Goal: Check status: Check status

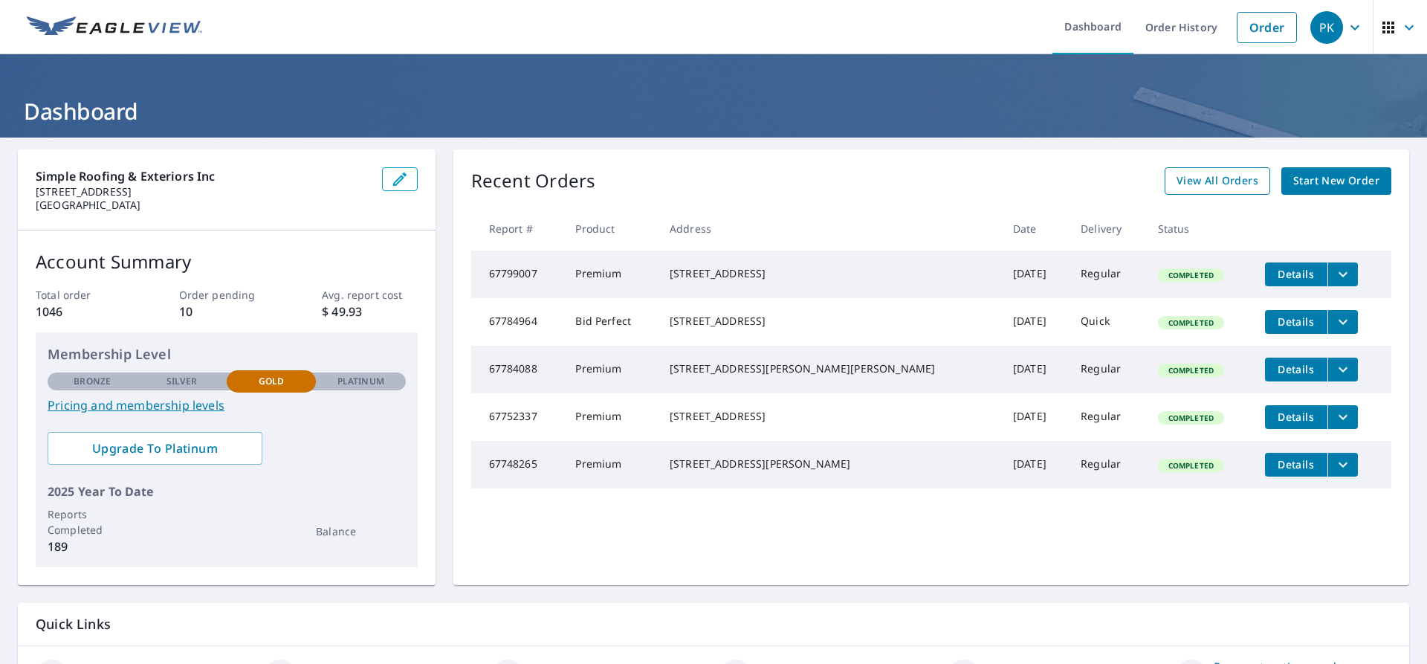
click at [1238, 178] on span "View All Orders" at bounding box center [1218, 181] width 82 height 19
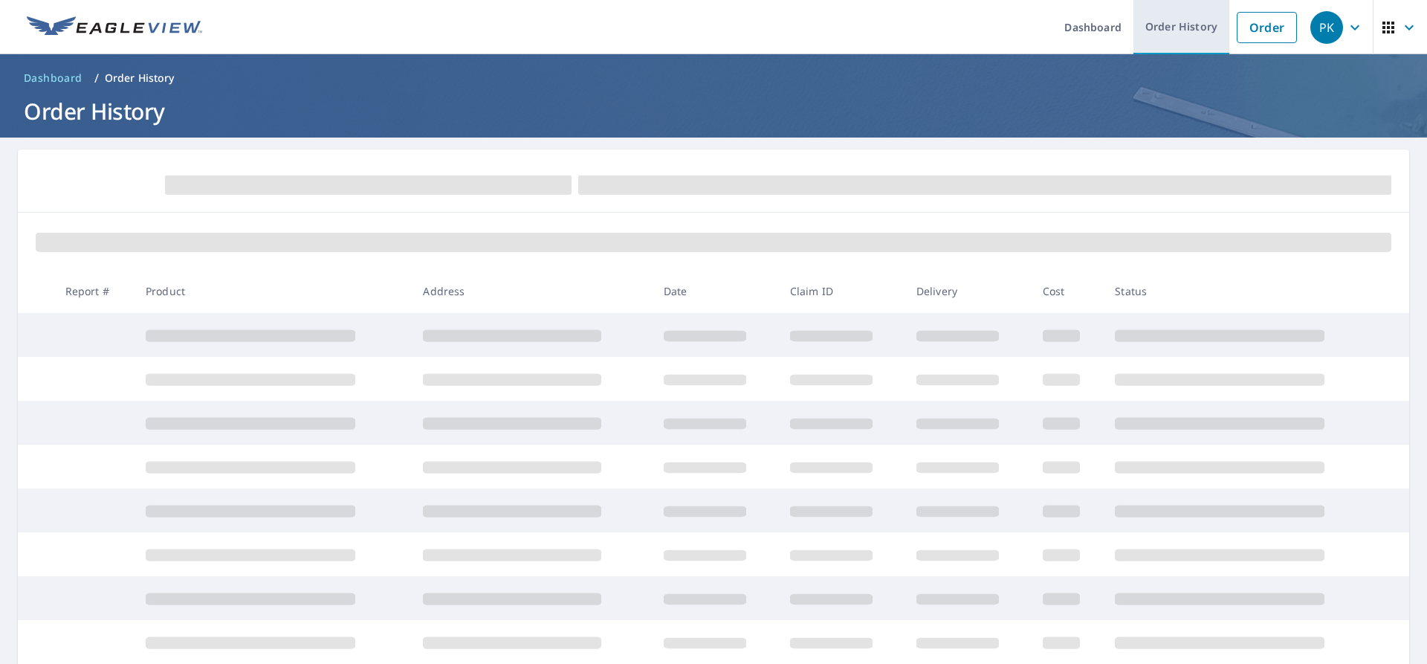
click at [1162, 22] on link "Order History" at bounding box center [1181, 27] width 96 height 54
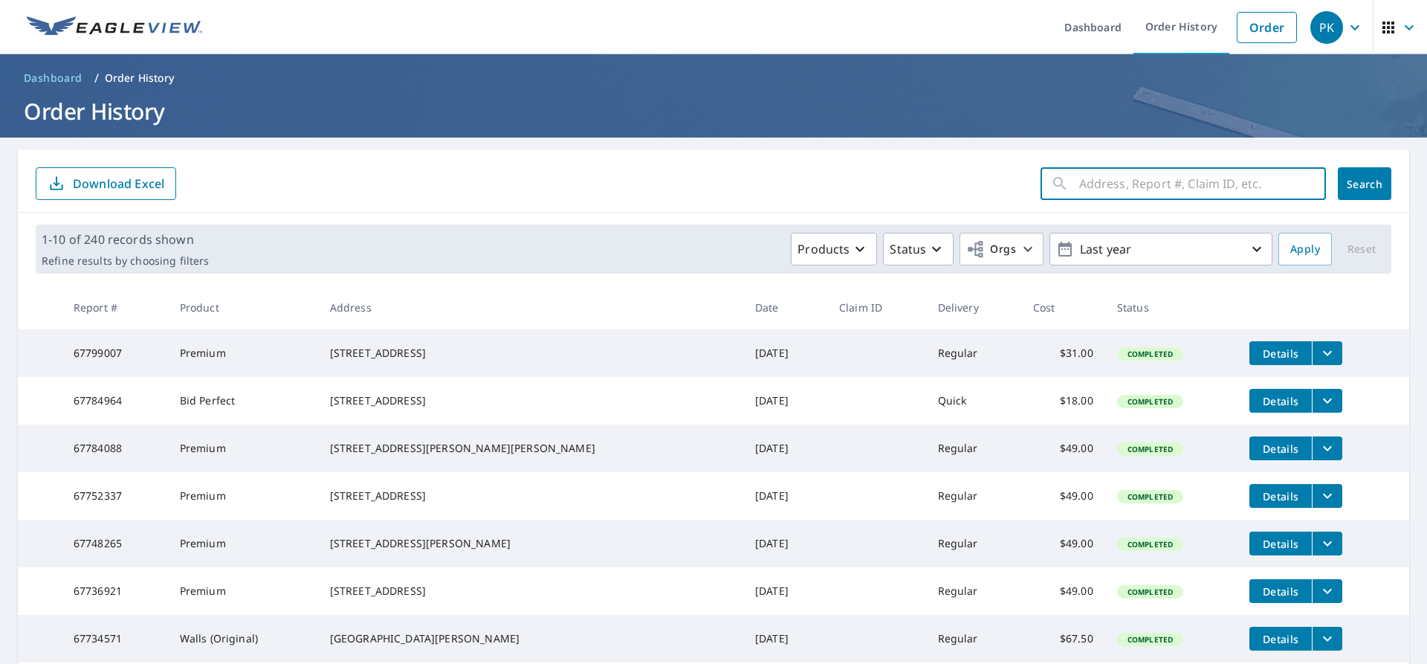
drag, startPoint x: 1103, startPoint y: 176, endPoint x: 1122, endPoint y: 175, distance: 18.6
click at [1103, 176] on input "text" at bounding box center [1202, 184] width 247 height 42
type input "450 s [PERSON_NAME]"
click at [1362, 183] on span "Search" at bounding box center [1365, 184] width 30 height 14
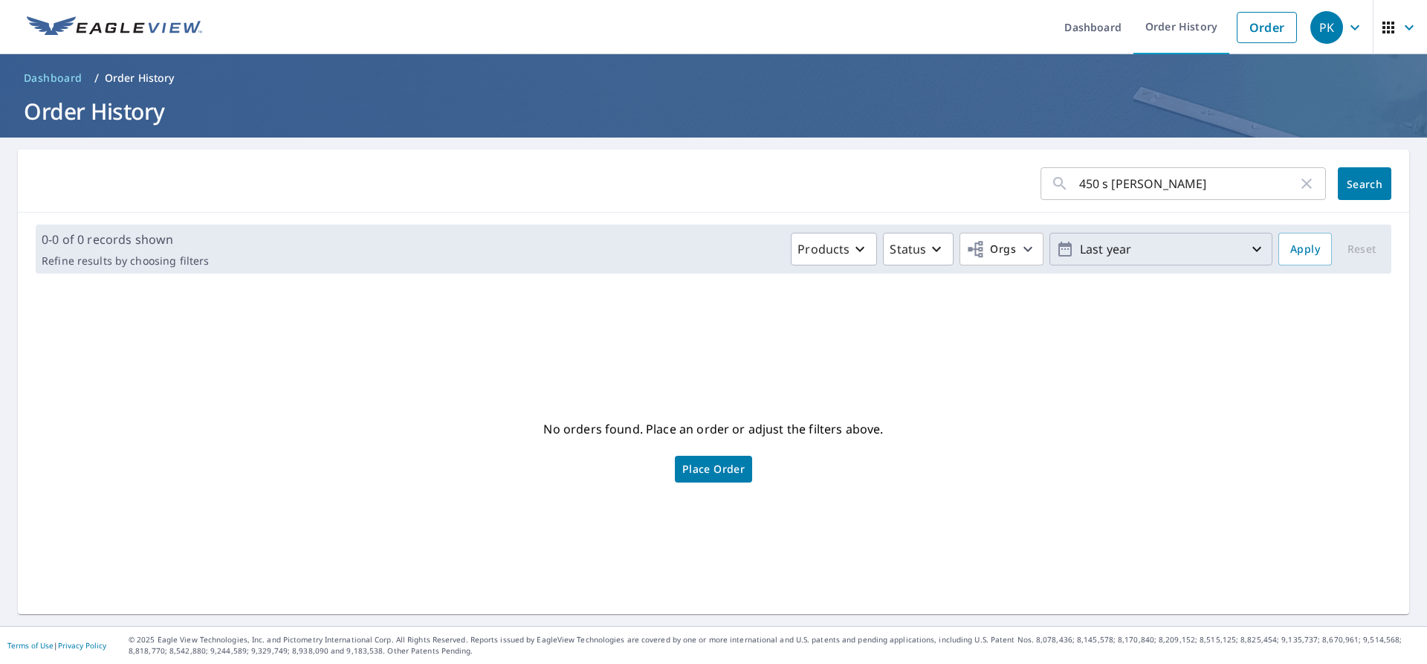
click at [1105, 250] on p "Last year" at bounding box center [1161, 249] width 174 height 26
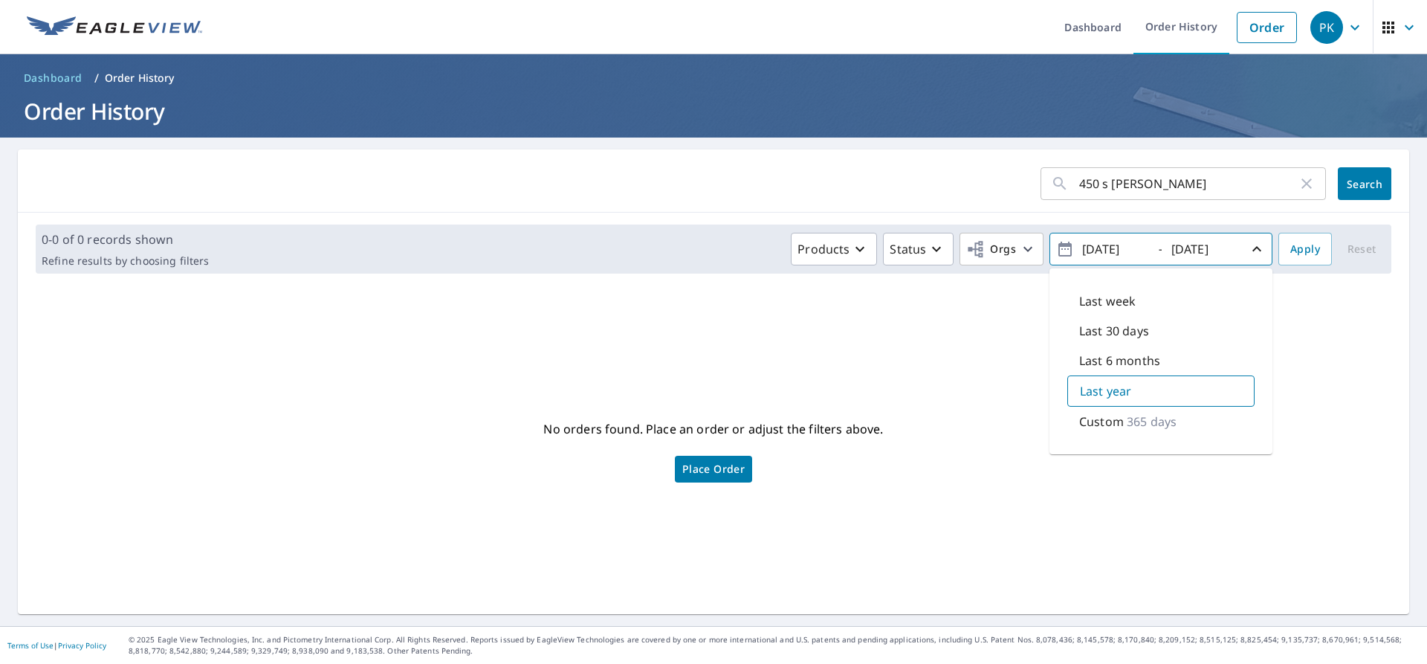
click at [1104, 357] on p "Last 6 months" at bounding box center [1119, 361] width 81 height 18
type input "[DATE]"
click at [1300, 252] on span "Apply" at bounding box center [1305, 249] width 30 height 19
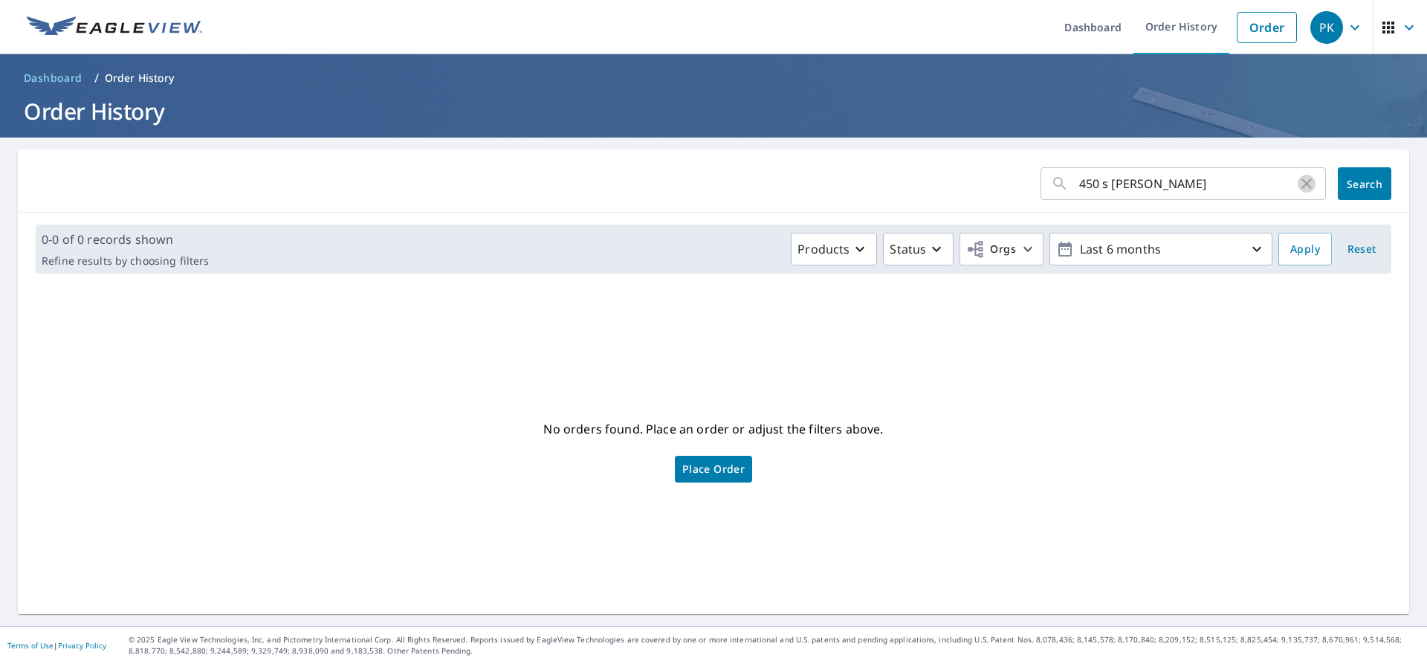
click at [1298, 183] on icon "button" at bounding box center [1307, 184] width 18 height 18
click at [1189, 25] on link "Order History" at bounding box center [1181, 27] width 96 height 54
drag, startPoint x: 54, startPoint y: 75, endPoint x: 68, endPoint y: 75, distance: 14.1
click at [54, 75] on span "Dashboard" at bounding box center [53, 78] width 59 height 15
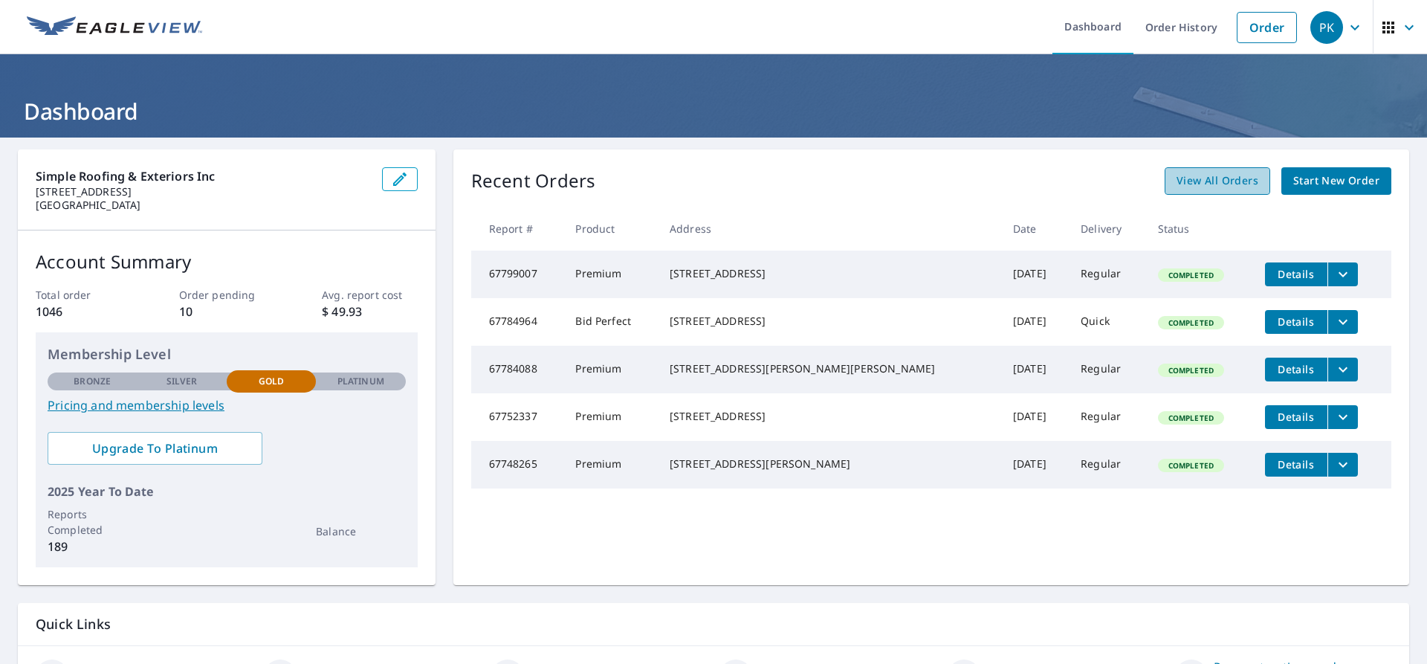
click at [1237, 181] on span "View All Orders" at bounding box center [1218, 181] width 82 height 19
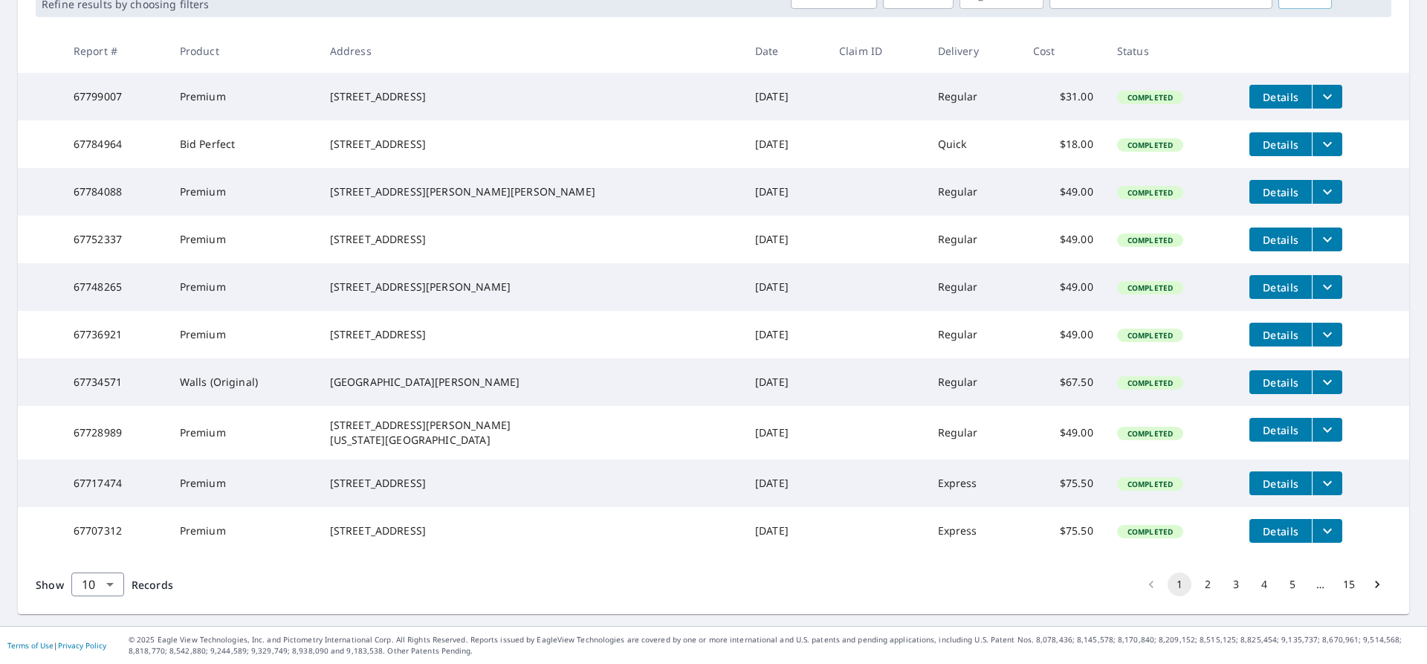
scroll to position [310, 0]
click at [1196, 584] on button "2" at bounding box center [1208, 584] width 24 height 24
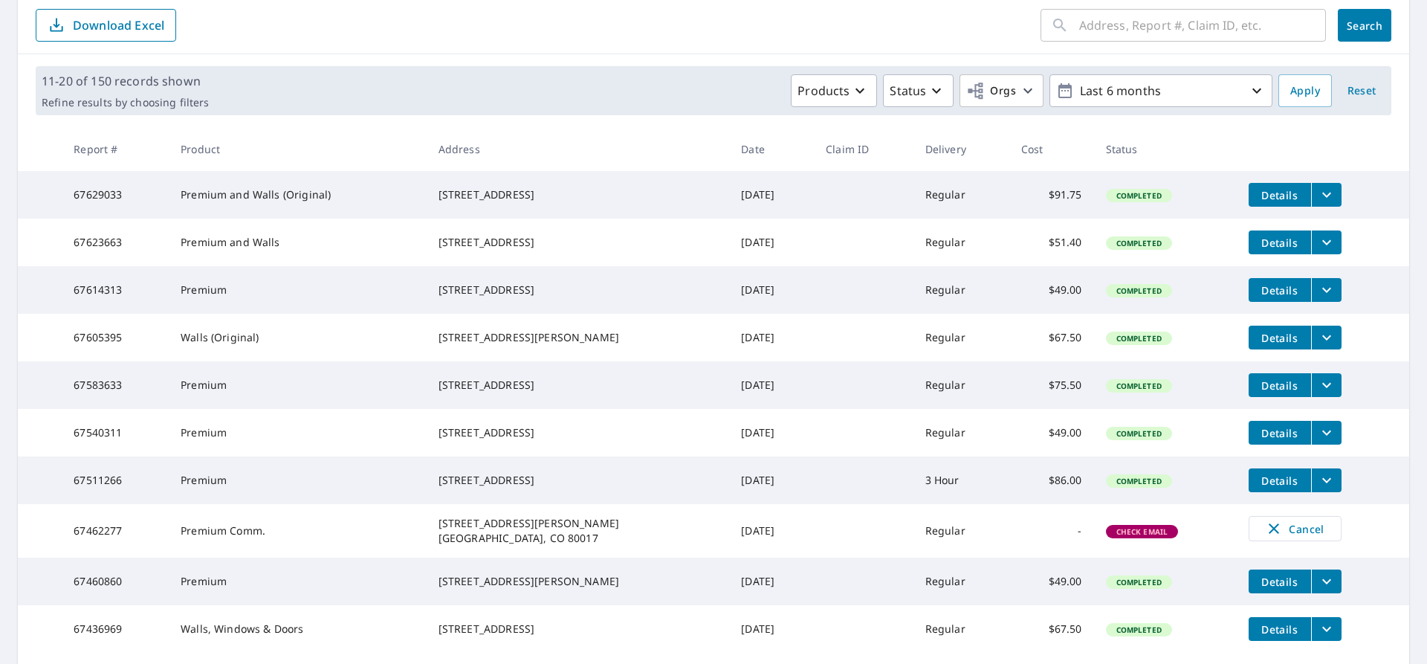
scroll to position [223, 0]
